Goal: Task Accomplishment & Management: Complete application form

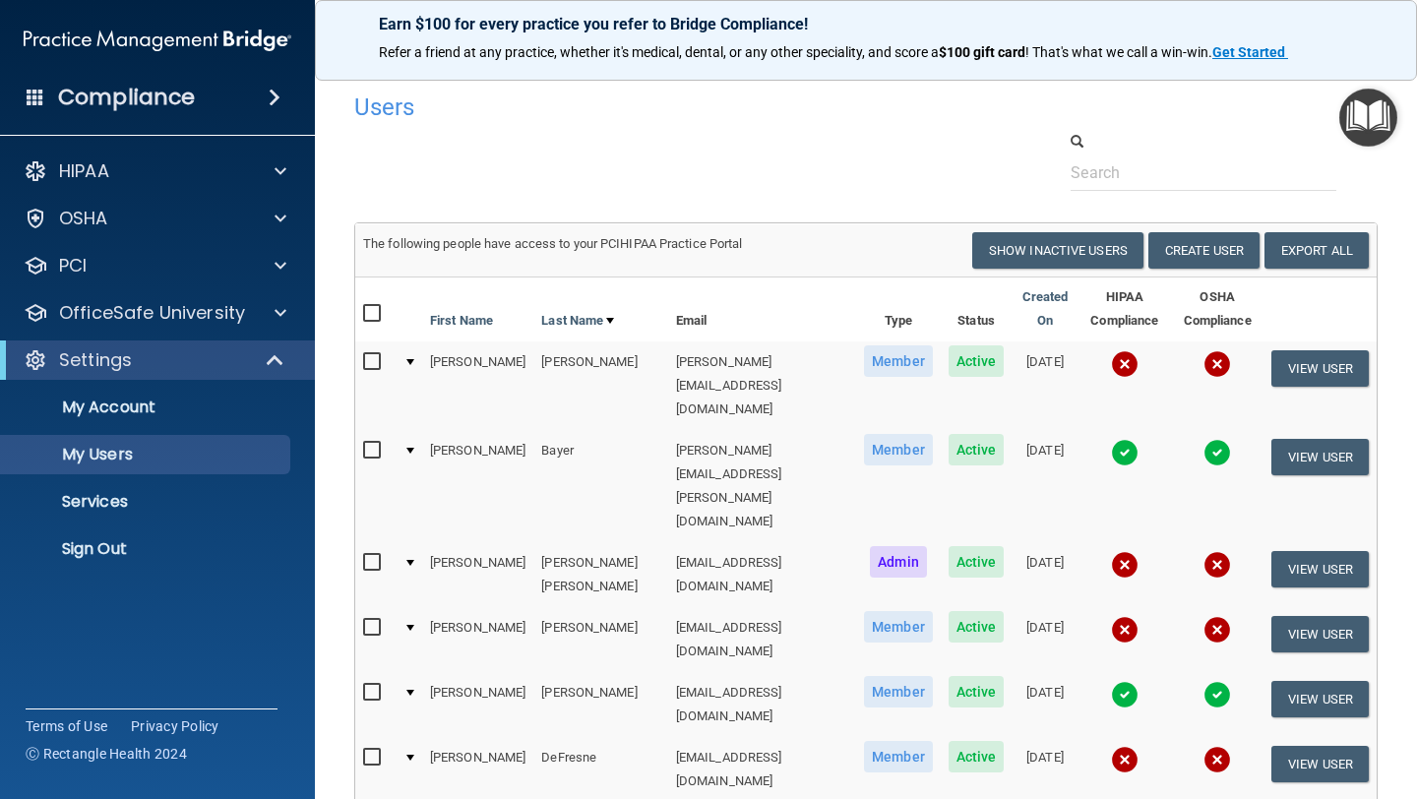
select select "20"
click at [1189, 244] on button "Create User" at bounding box center [1203, 250] width 111 height 36
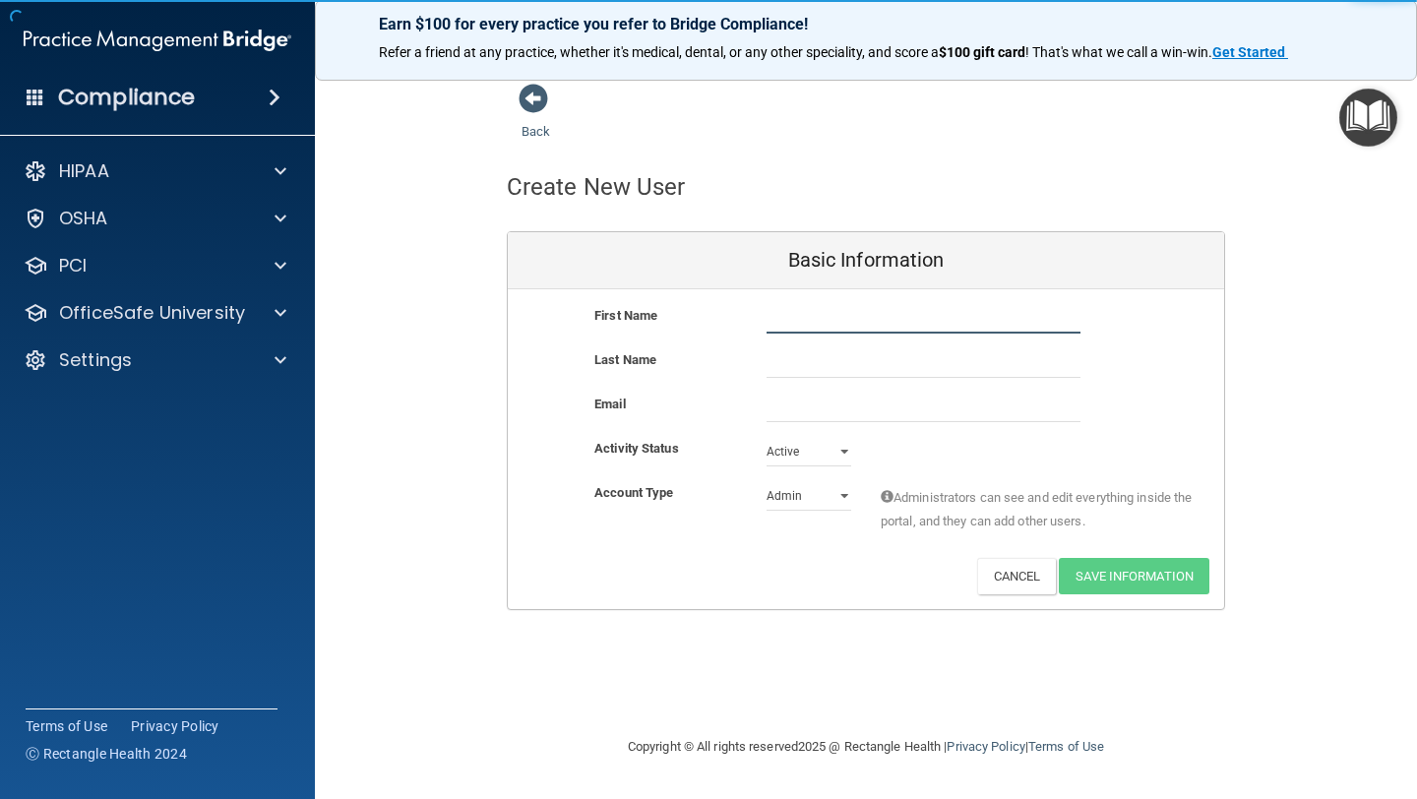
click at [807, 321] on input "text" at bounding box center [923, 319] width 314 height 30
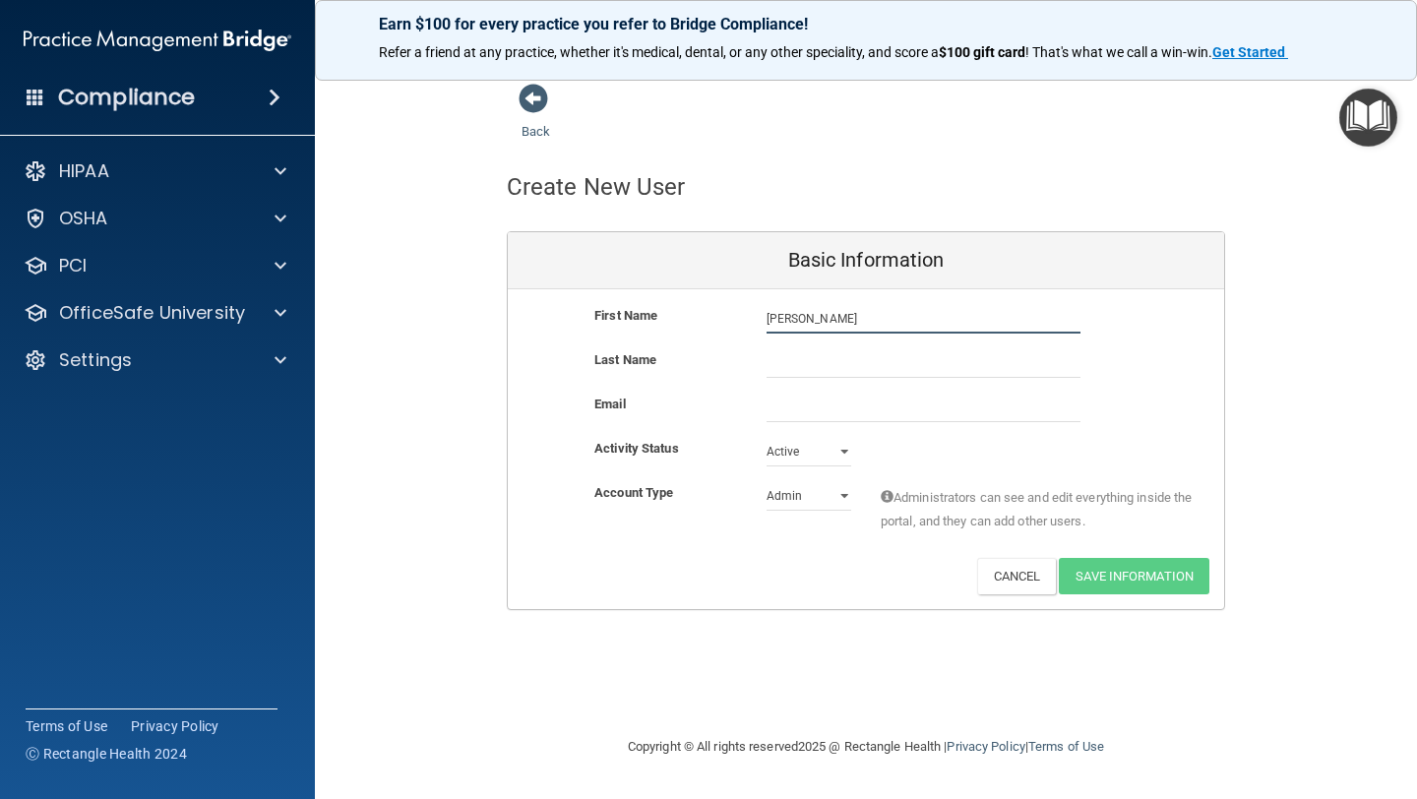
type input "[PERSON_NAME]"
click at [783, 395] on input "email" at bounding box center [923, 408] width 314 height 30
paste input "[PERSON_NAME][EMAIL_ADDRESS][PERSON_NAME][DOMAIN_NAME]"
type input "[PERSON_NAME][EMAIL_ADDRESS][PERSON_NAME][DOMAIN_NAME]"
click at [792, 354] on input "text" at bounding box center [923, 363] width 314 height 30
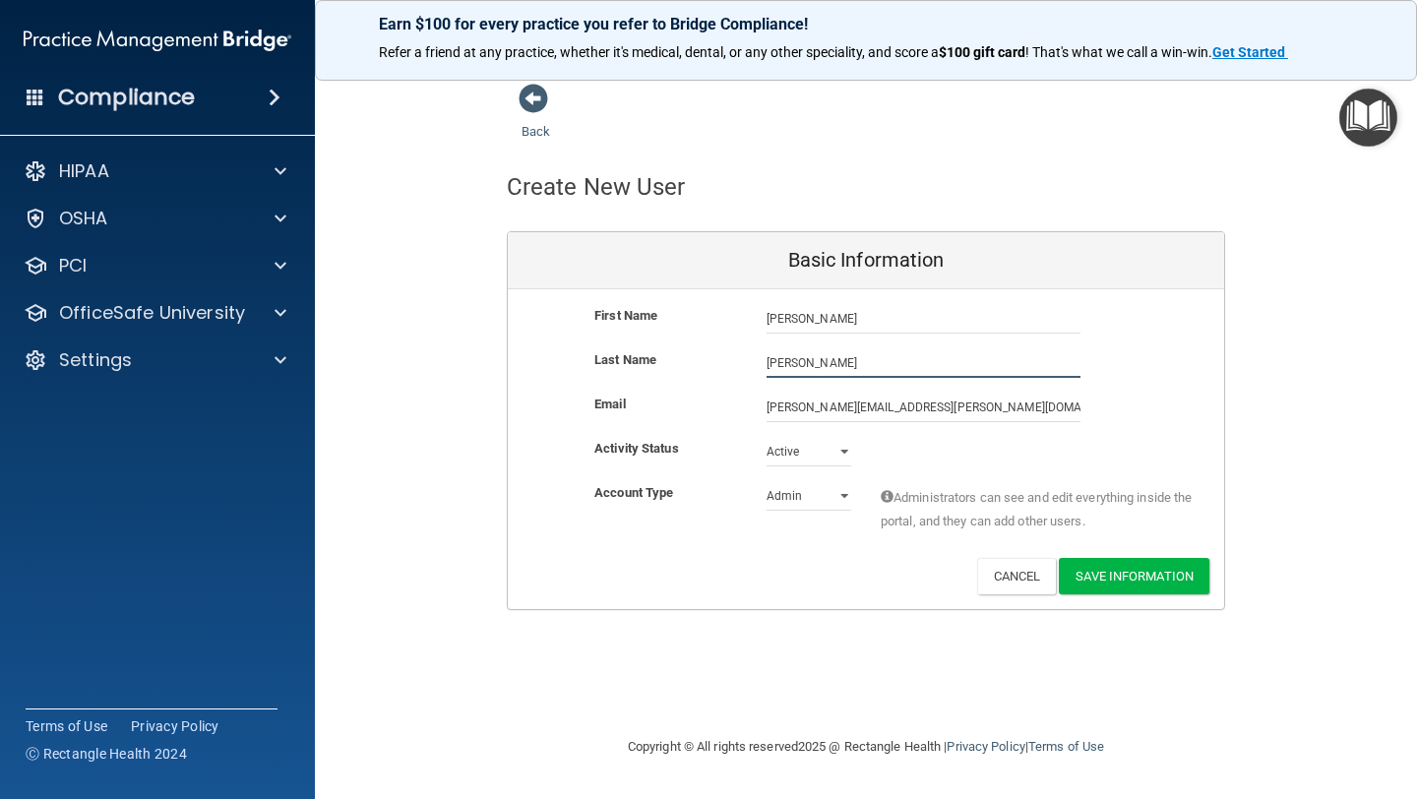
type input "[PERSON_NAME]"
click at [797, 502] on select "Admin Member" at bounding box center [808, 496] width 85 height 30
select select "practice_member"
click at [766, 481] on select "Admin Member" at bounding box center [808, 496] width 85 height 30
click at [1125, 572] on button "Save Information" at bounding box center [1134, 576] width 151 height 36
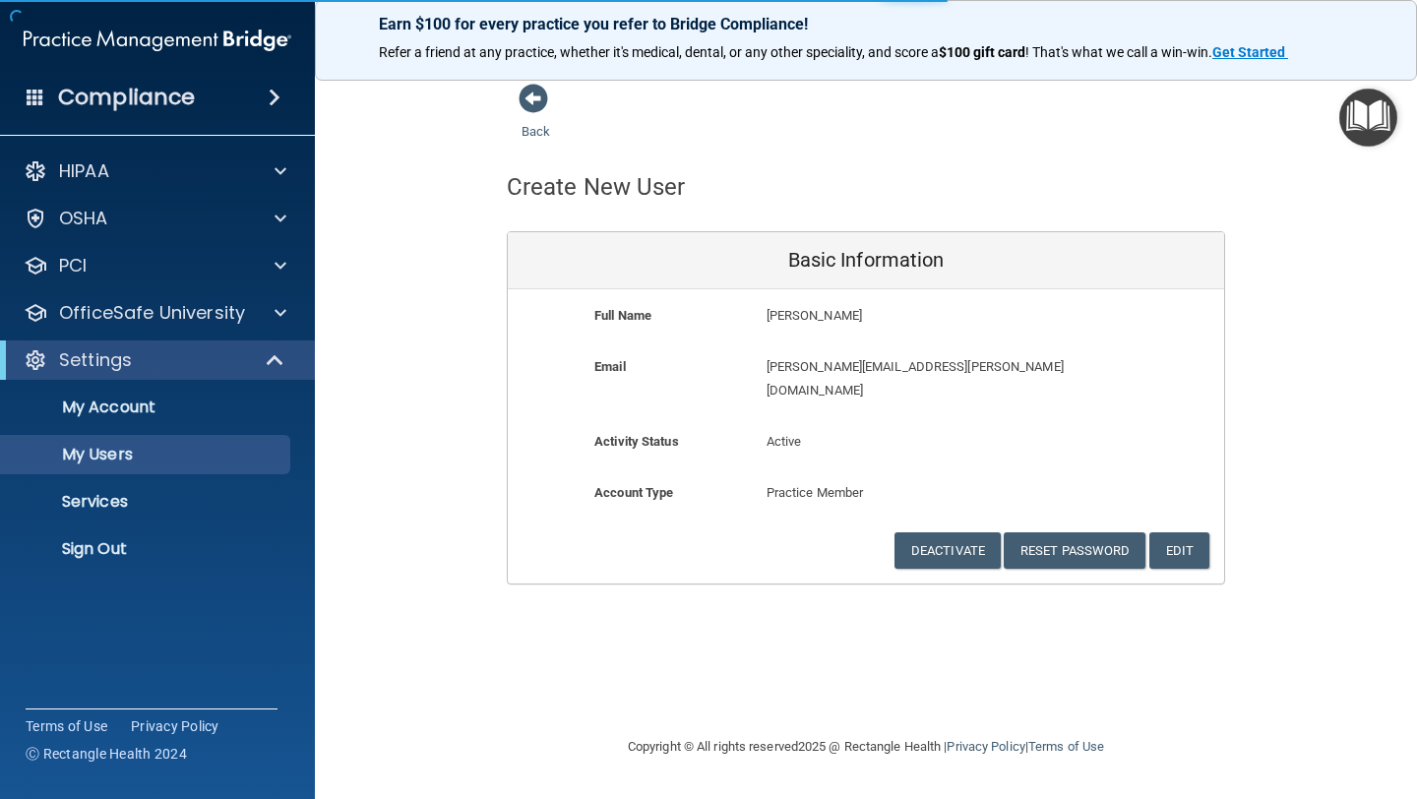
select select "20"
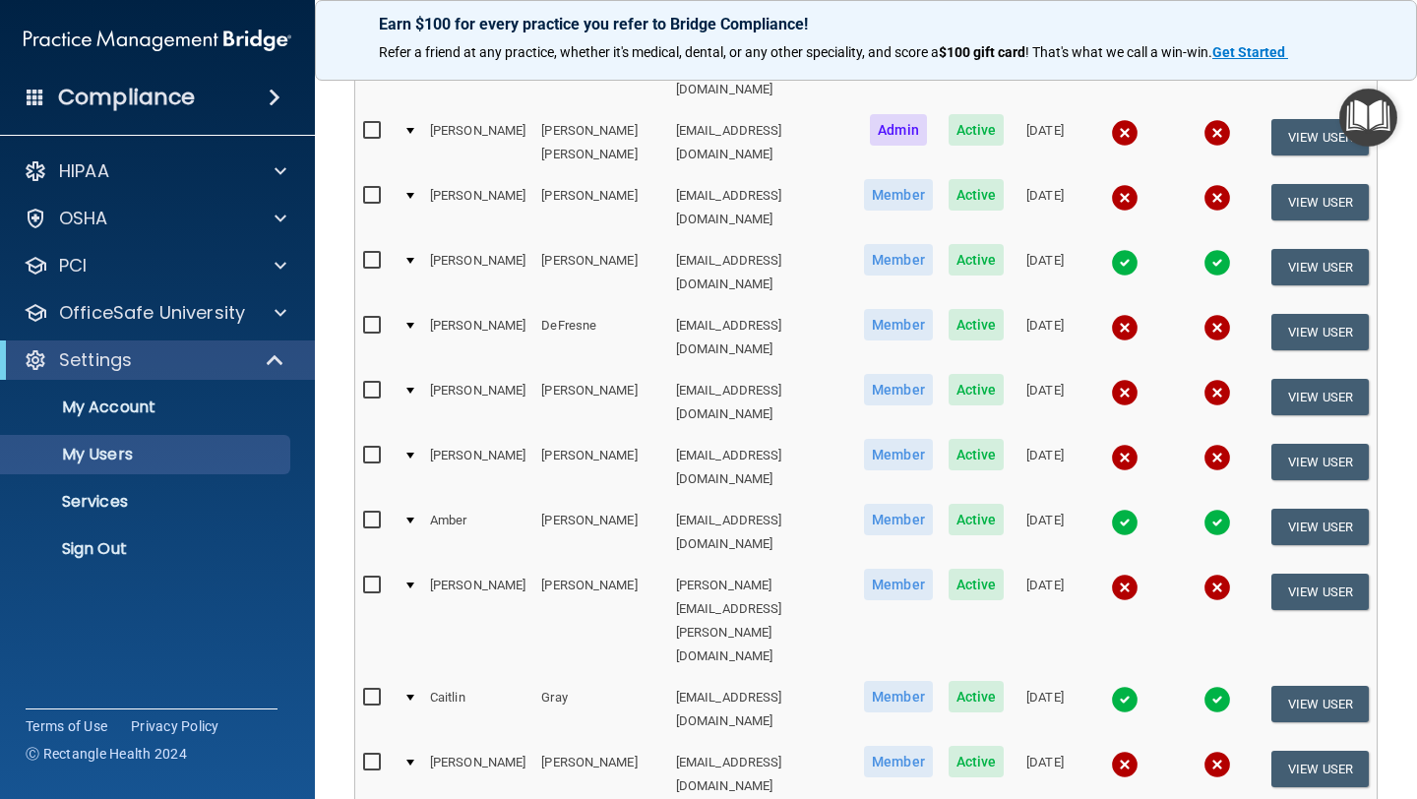
scroll to position [522, 0]
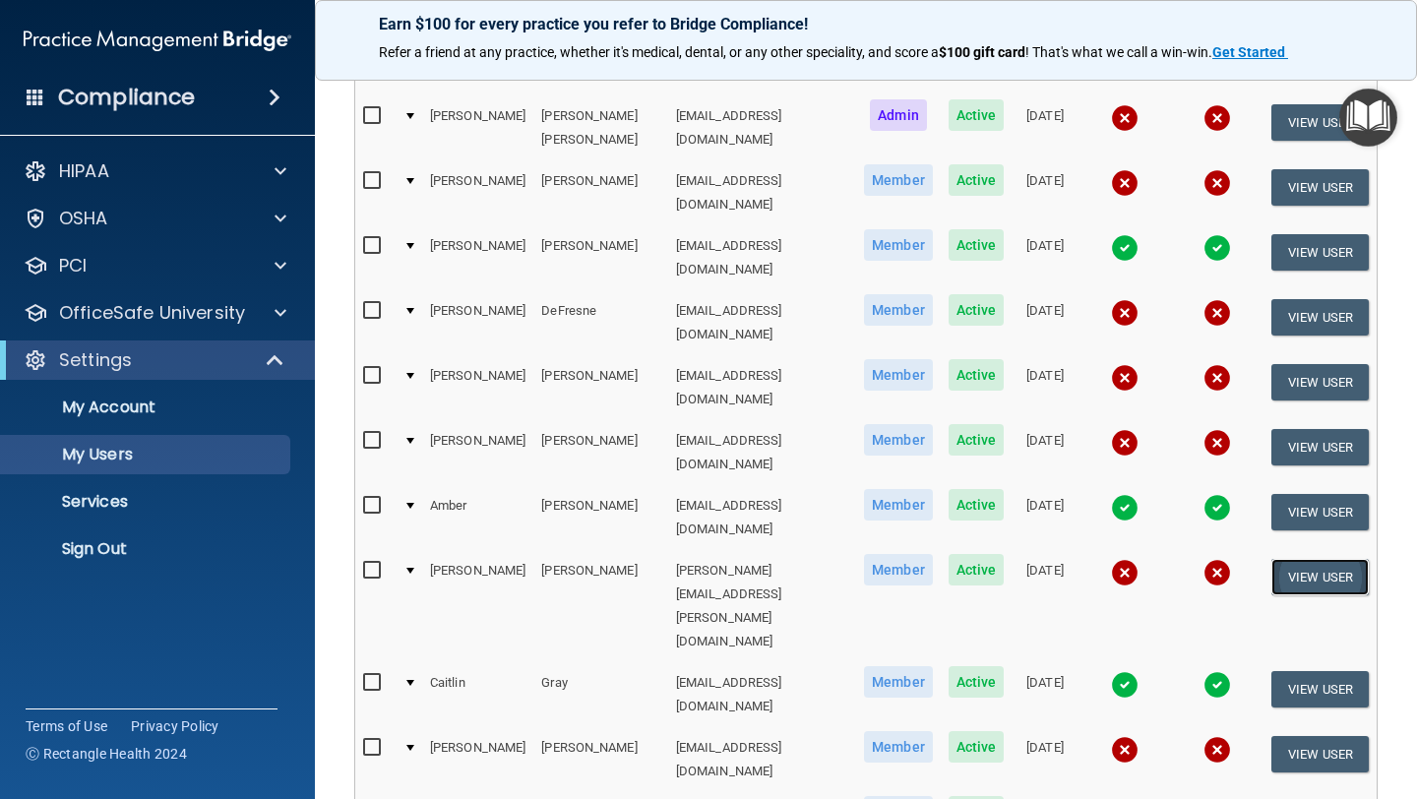
click at [1317, 559] on button "View User" at bounding box center [1319, 577] width 97 height 36
